Goal: Check status: Check status

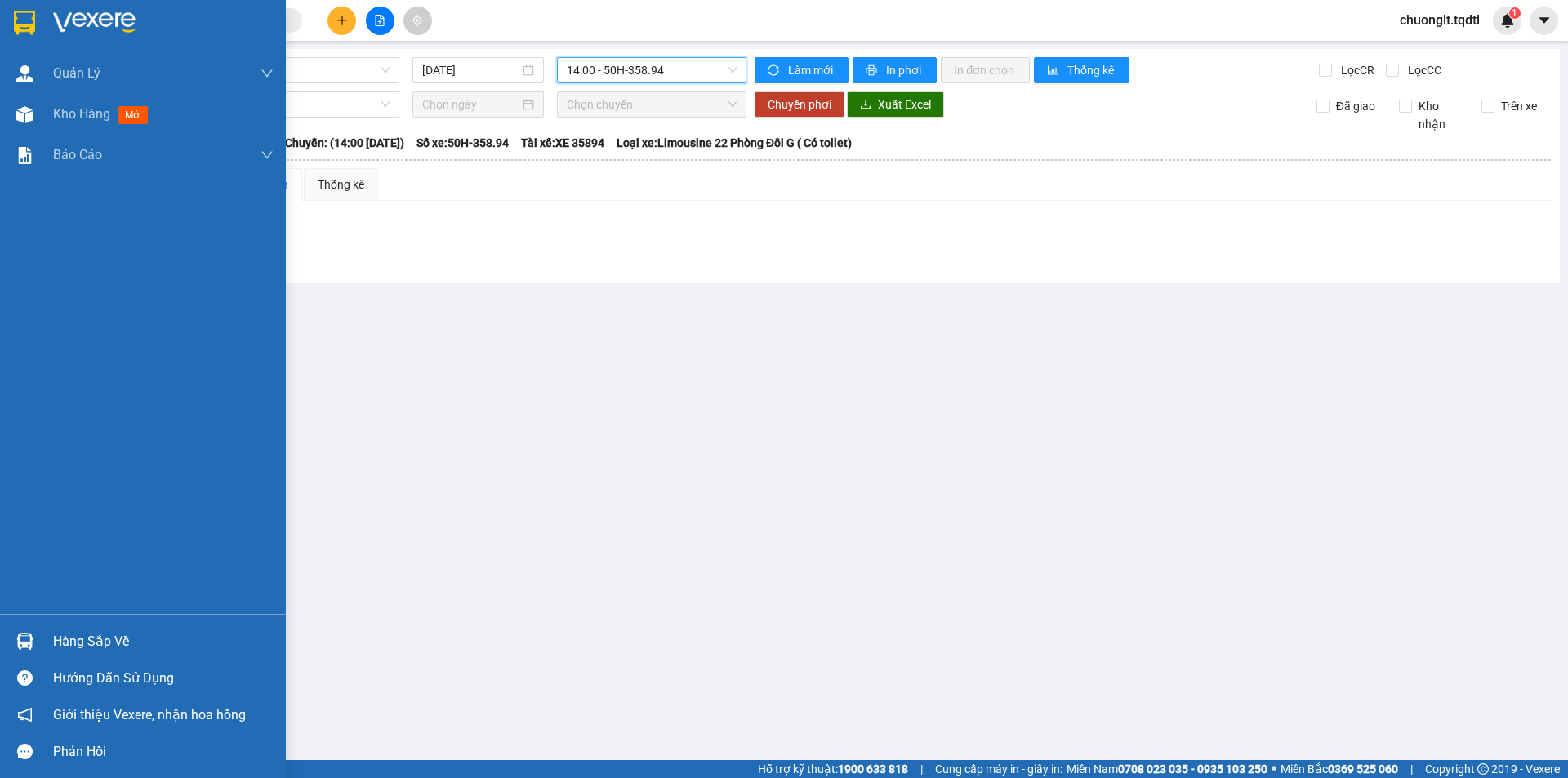
click at [59, 641] on div "Hàng sắp về" at bounding box center [163, 642] width 220 height 24
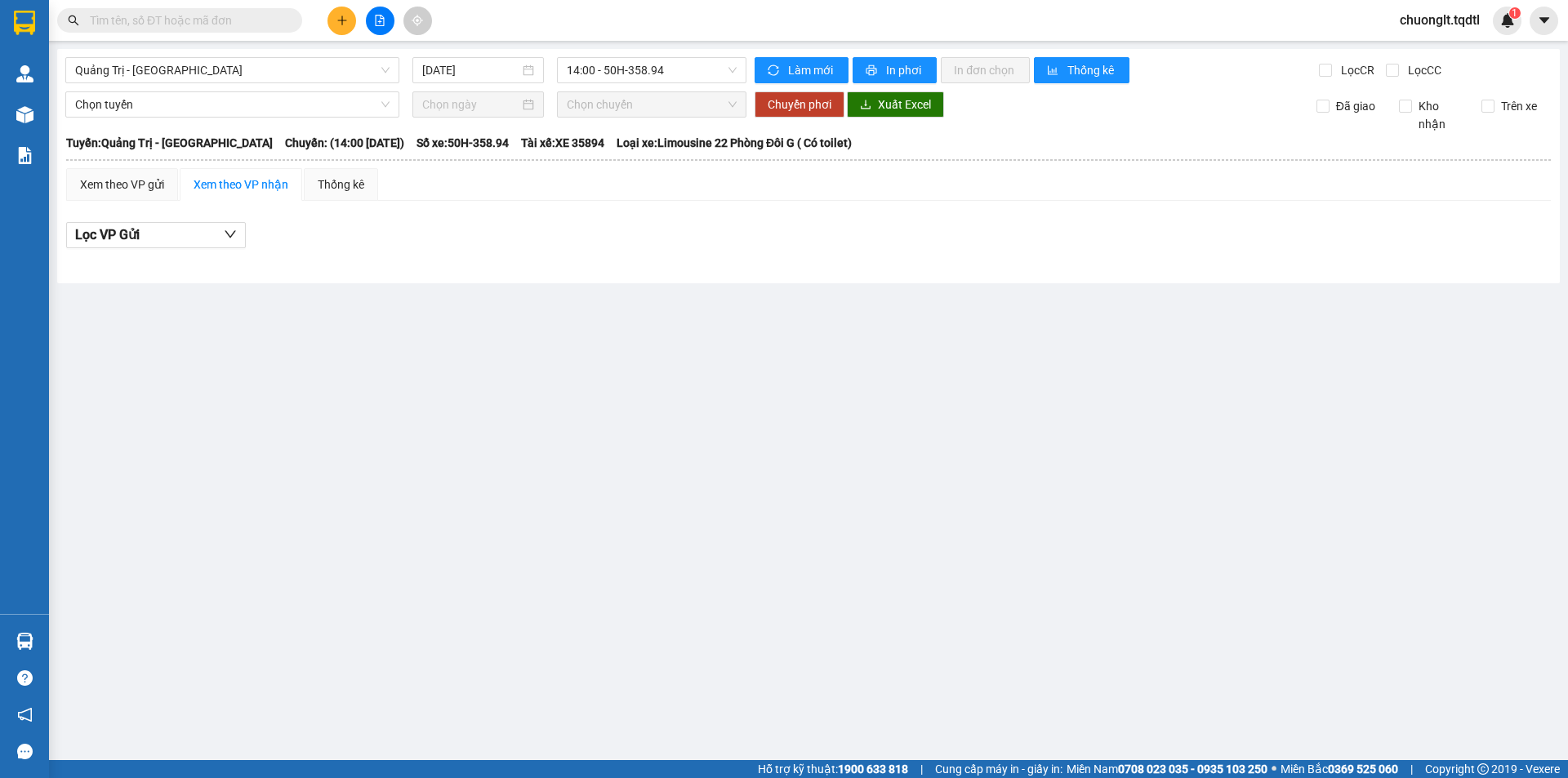
click at [446, 377] on section "Kết quả tìm kiếm ( 0 ) Bộ lọc No Data chuonglt.tqdtl 1 Quản [PERSON_NAME] lý kh…" at bounding box center [784, 389] width 1568 height 778
click at [345, 70] on span "Quảng Trị - [GEOGRAPHIC_DATA]" at bounding box center [232, 70] width 314 height 24
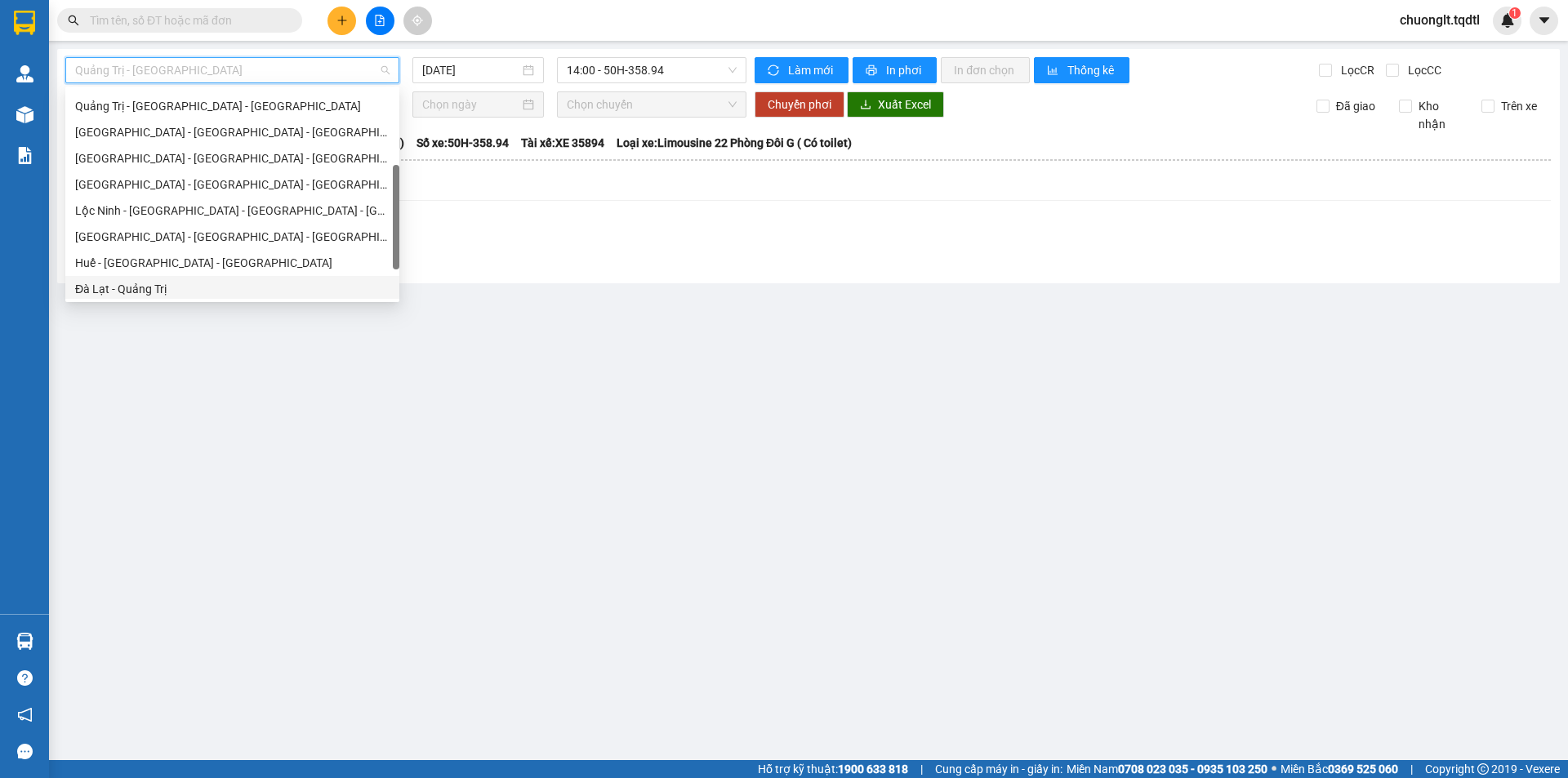
scroll to position [124, 0]
click at [267, 155] on div "Quảng Trị - [GEOGRAPHIC_DATA]" at bounding box center [232, 161] width 314 height 18
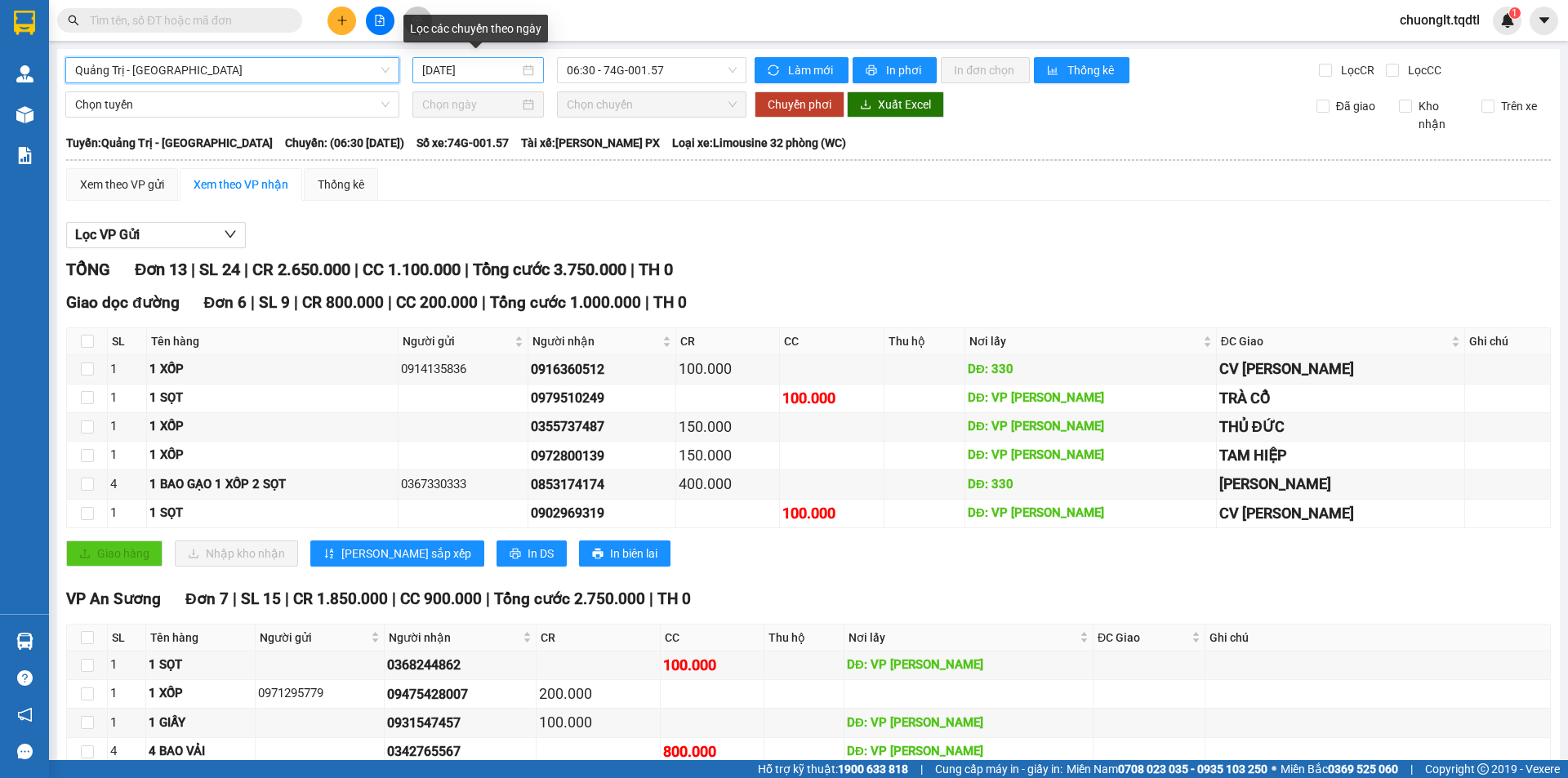
click at [528, 67] on div "[DATE]" at bounding box center [477, 70] width 111 height 18
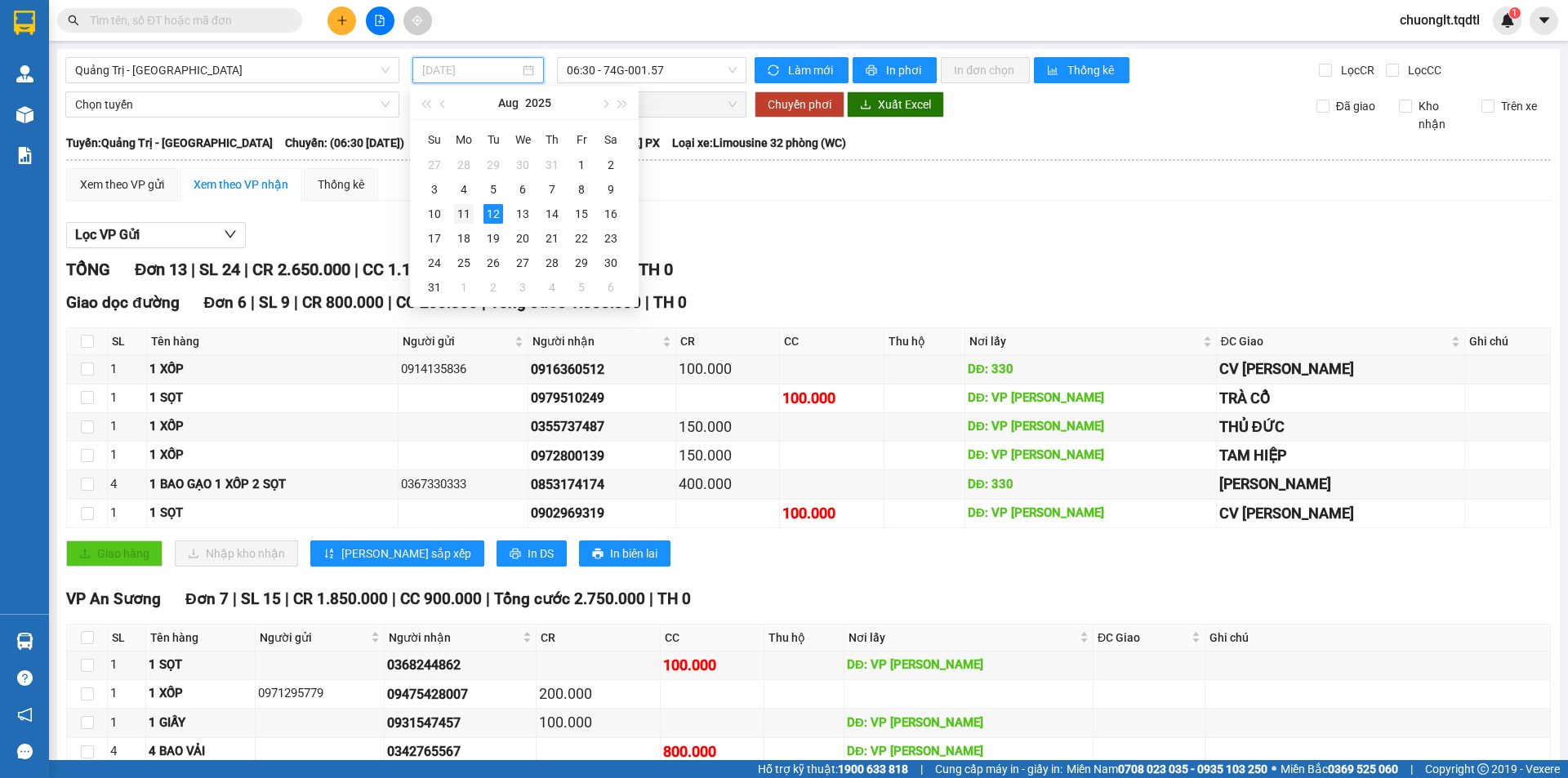
click at [463, 211] on div "11" at bounding box center [464, 214] width 20 height 19
type input "[DATE]"
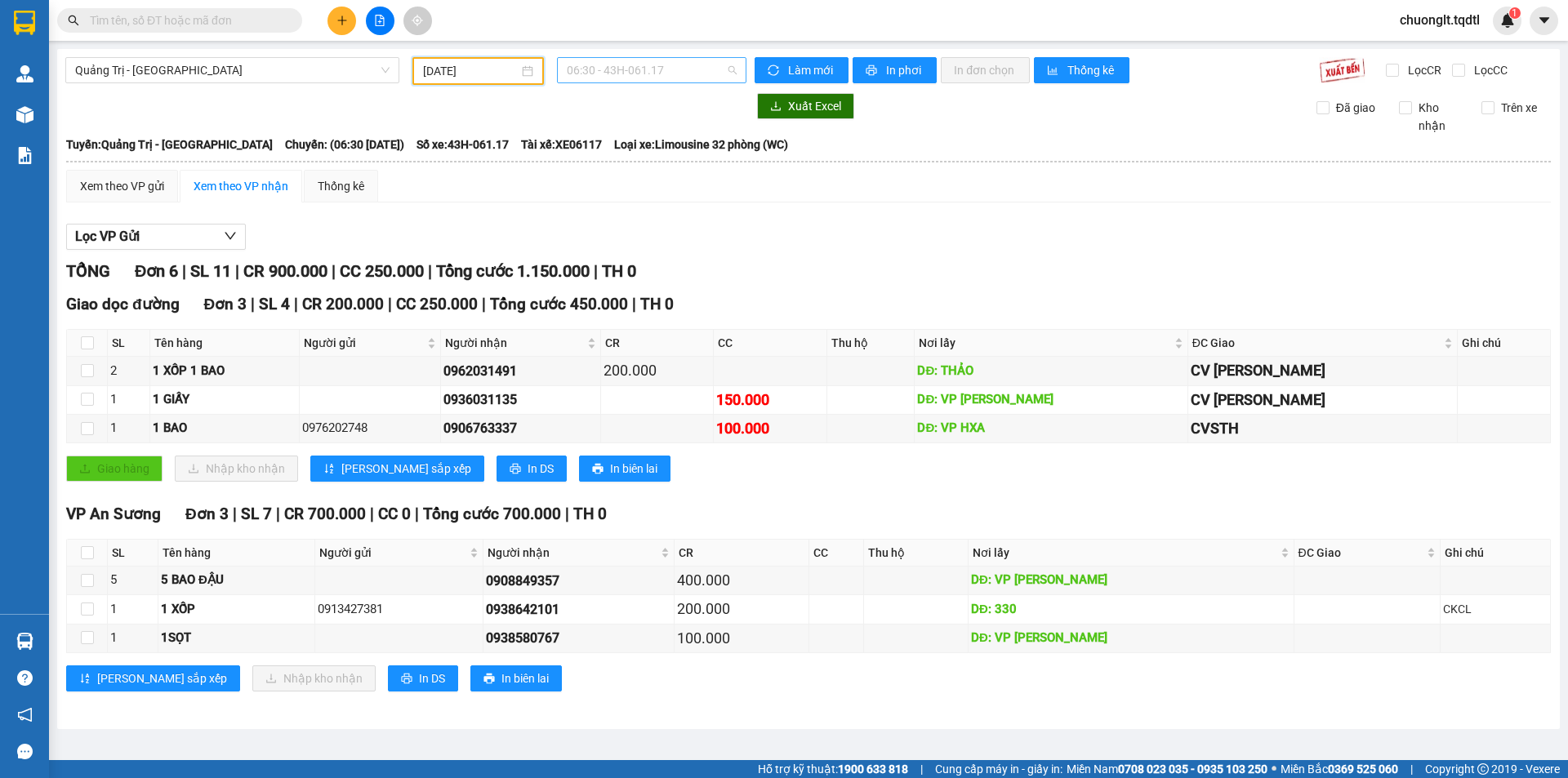
click at [673, 66] on span "06:30 - 43H-061.17" at bounding box center [651, 70] width 170 height 24
click at [780, 211] on div "Xem theo VP gửi Xem theo VP nhận Thống kê Lọc VP Gửi TỔNG Đơn 6 | SL 11 | CR 9…" at bounding box center [808, 441] width 1484 height 542
